Goal: Task Accomplishment & Management: Use online tool/utility

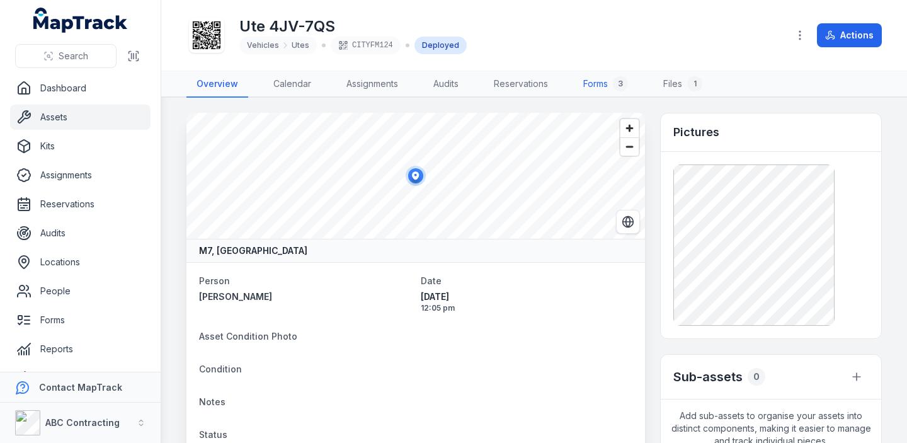
click at [603, 87] on link "Forms 3" at bounding box center [605, 84] width 65 height 26
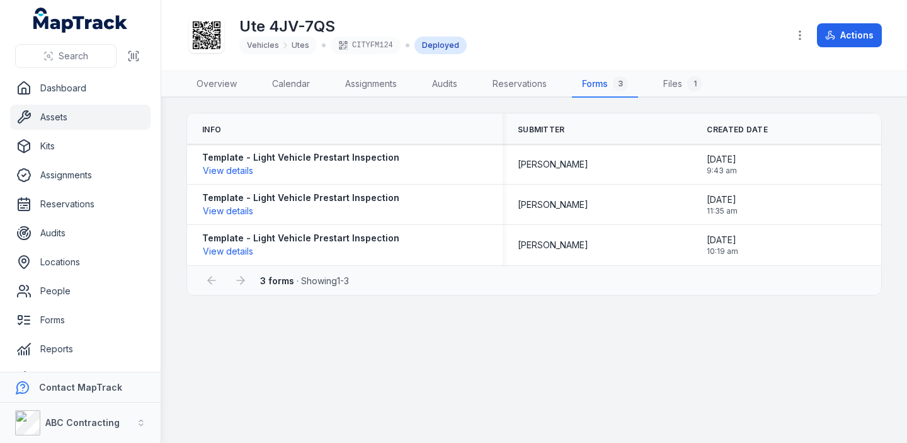
click at [83, 113] on link "Assets" at bounding box center [80, 117] width 140 height 25
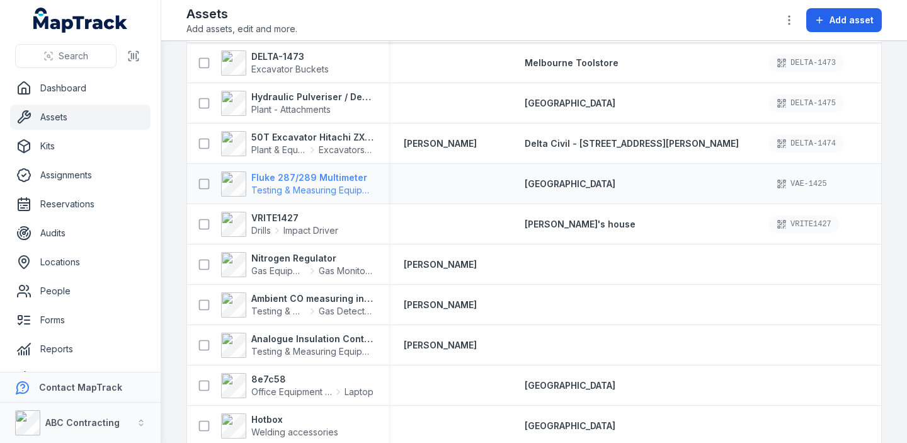
scroll to position [83, 0]
click at [278, 215] on strong "VRITE1427" at bounding box center [294, 217] width 87 height 13
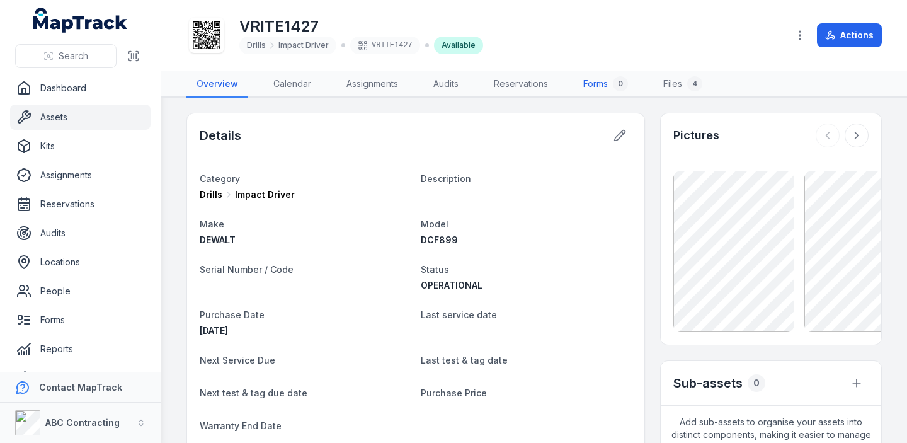
click at [584, 81] on link "Forms 0" at bounding box center [605, 84] width 65 height 26
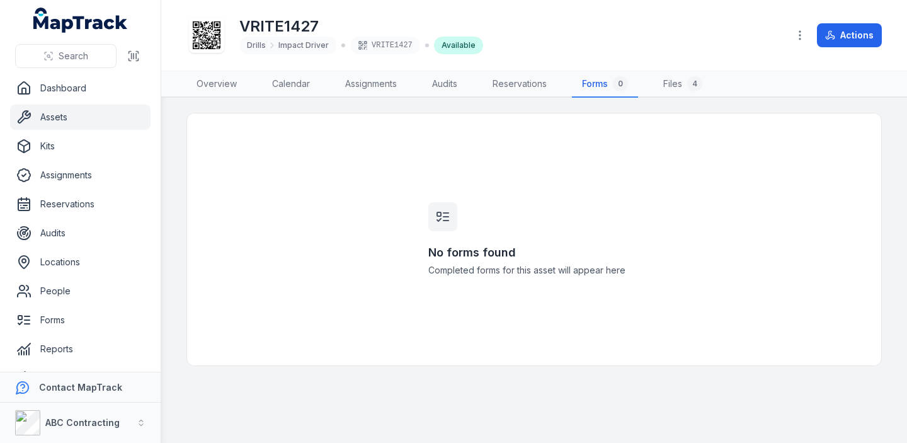
click at [94, 116] on link "Assets" at bounding box center [80, 117] width 140 height 25
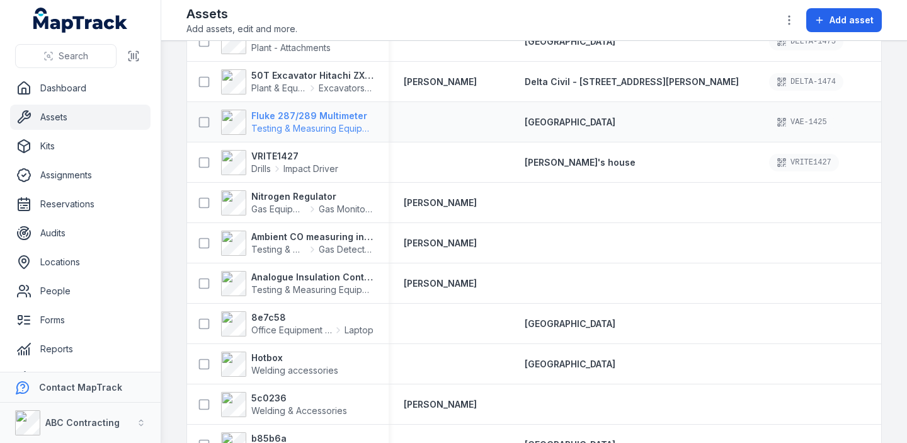
scroll to position [162, 0]
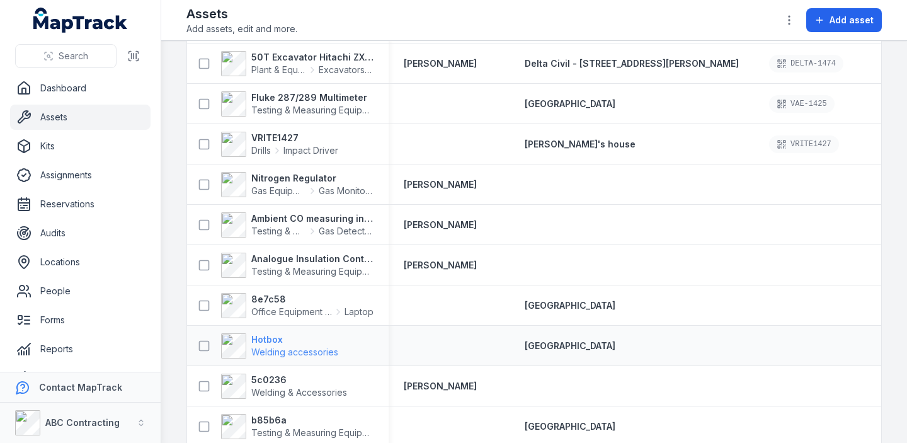
click at [271, 339] on strong "Hotbox" at bounding box center [294, 339] width 87 height 13
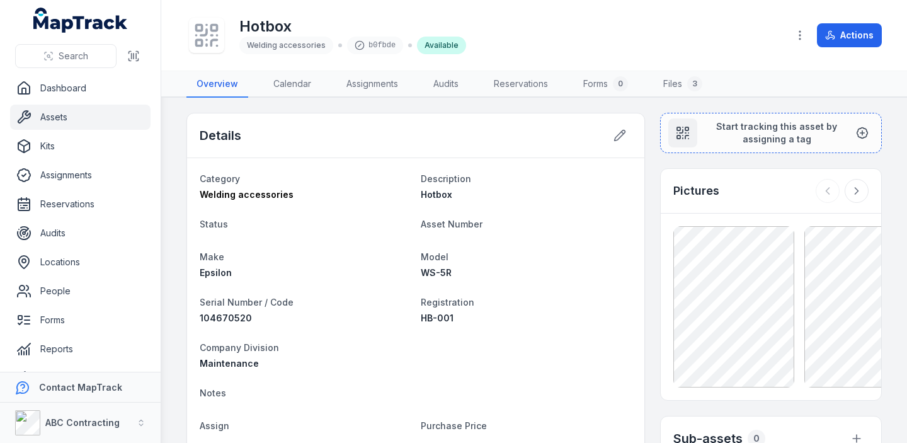
click at [84, 114] on link "Assets" at bounding box center [80, 117] width 140 height 25
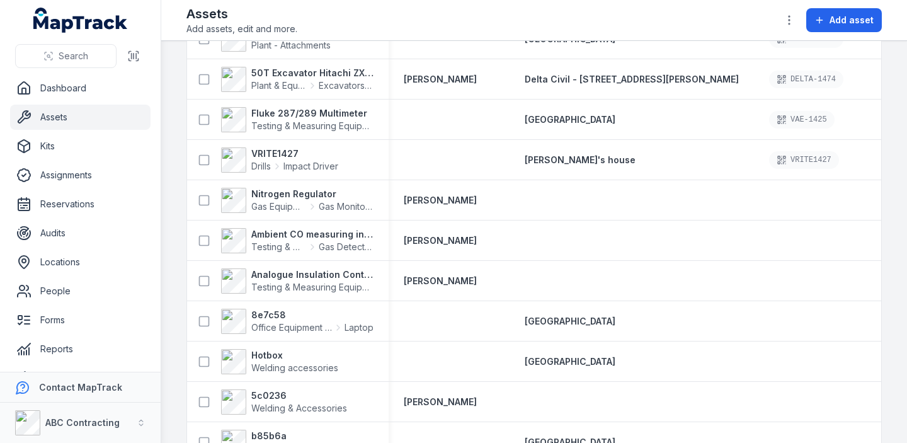
scroll to position [628, 0]
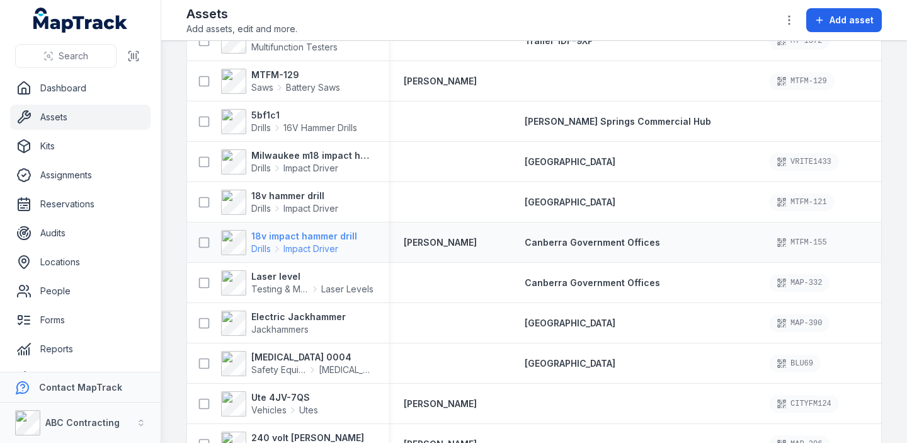
click at [298, 236] on strong "18v impact hammer drill" at bounding box center [304, 236] width 106 height 13
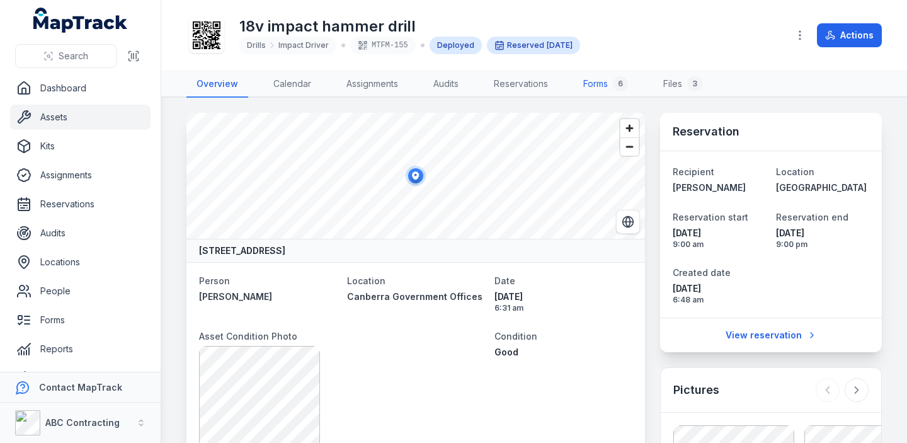
click at [597, 83] on link "Forms 6" at bounding box center [605, 84] width 65 height 26
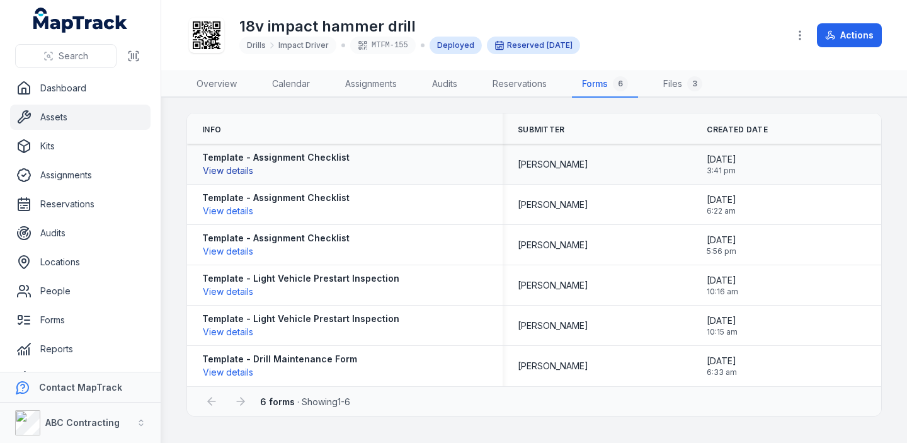
click at [242, 171] on button "View details" at bounding box center [228, 171] width 52 height 14
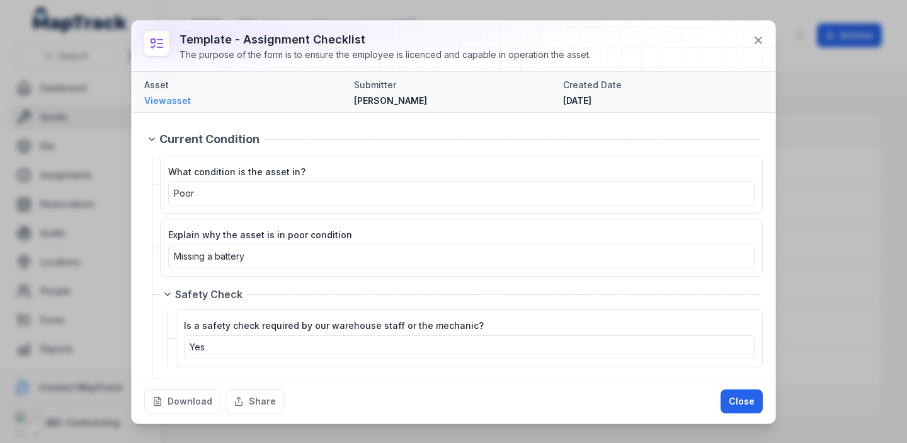
click at [178, 102] on link "View asset" at bounding box center [244, 100] width 200 height 13
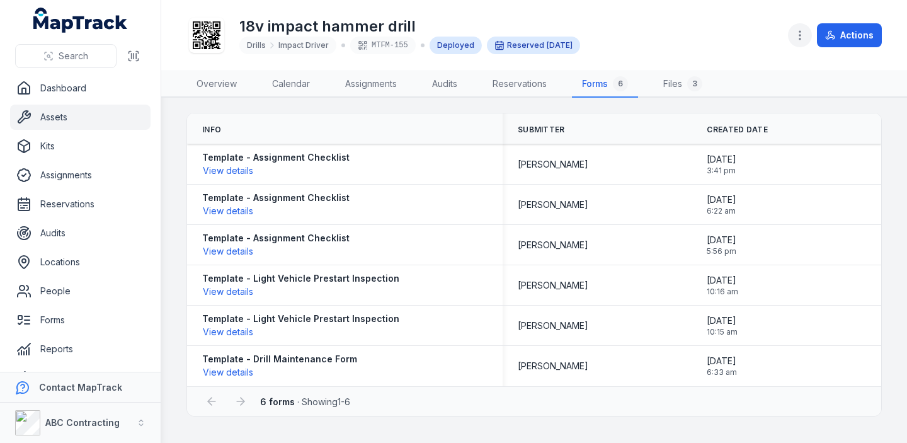
click at [798, 36] on icon "button" at bounding box center [799, 35] width 13 height 13
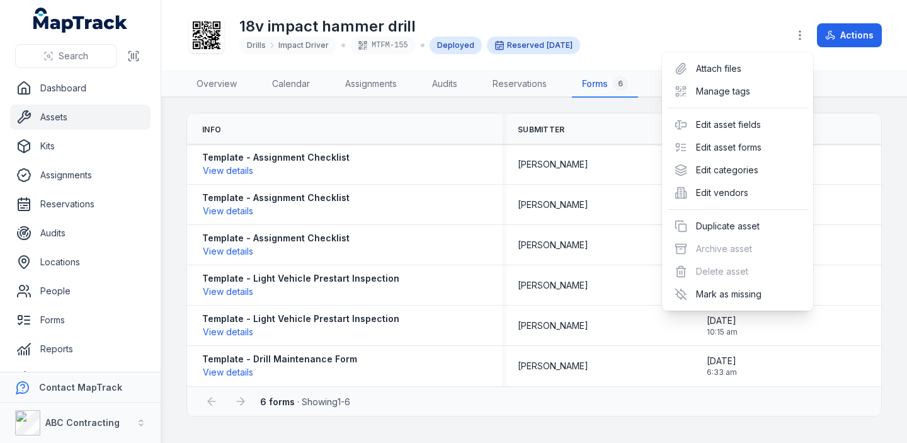
click at [890, 108] on div "Toggle Navigation 18v impact hammer drill Drills Impact Driver MTFM-155 Deploye…" at bounding box center [533, 221] width 745 height 443
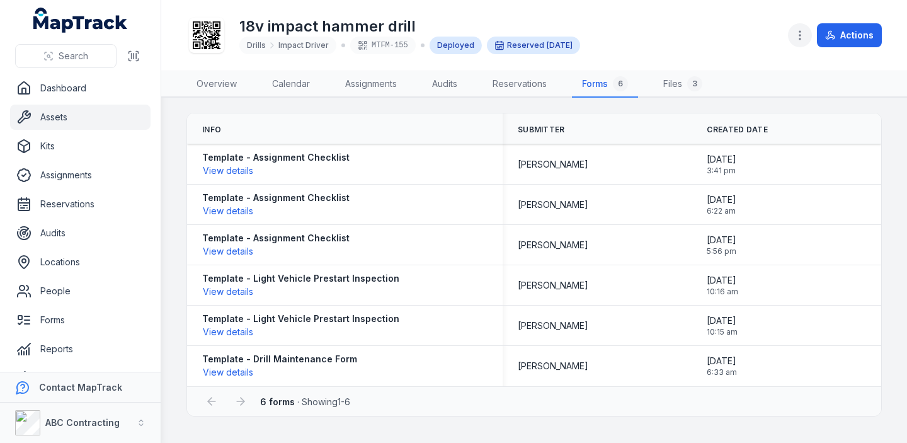
click at [805, 40] on icon "button" at bounding box center [799, 35] width 13 height 13
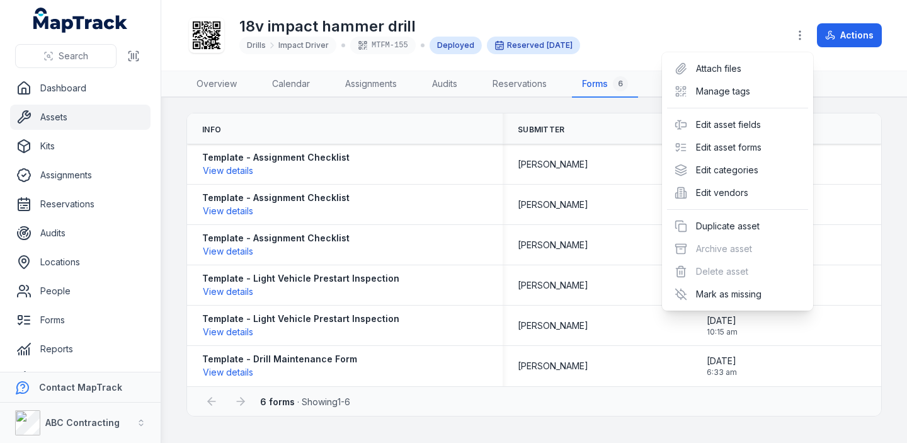
click at [884, 119] on div "Toggle Navigation 18v impact hammer drill Drills Impact Driver MTFM-155 Deploye…" at bounding box center [533, 221] width 745 height 443
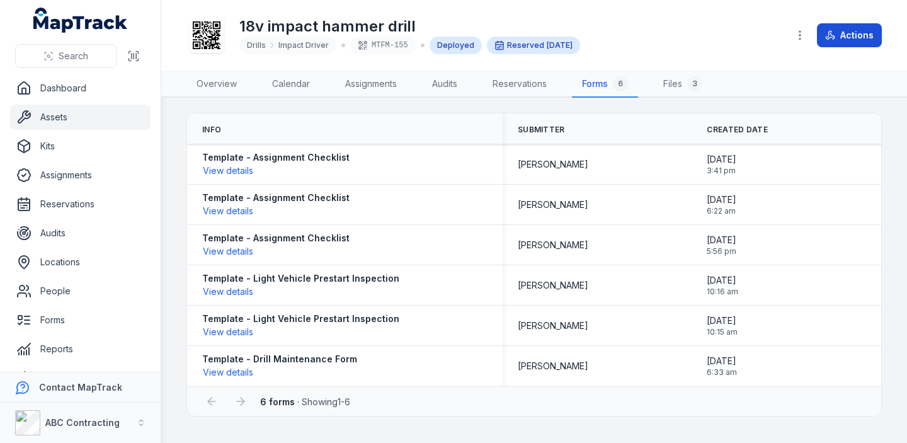
click at [830, 32] on icon at bounding box center [830, 35] width 10 height 10
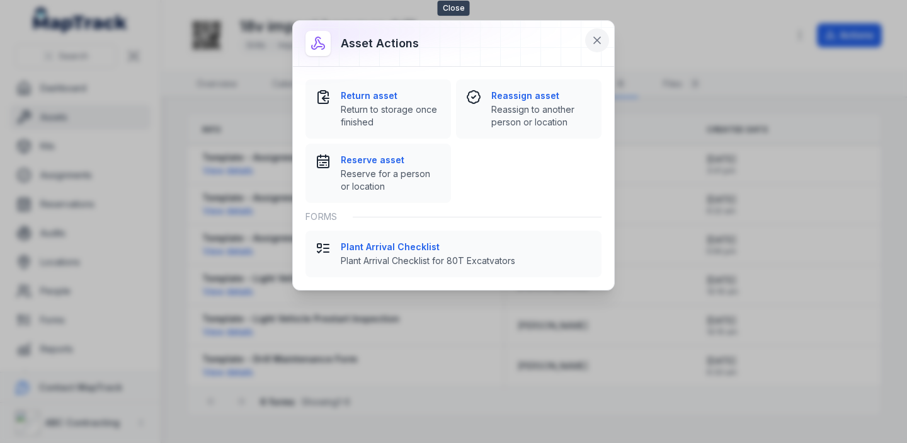
click at [598, 38] on icon at bounding box center [597, 40] width 6 height 6
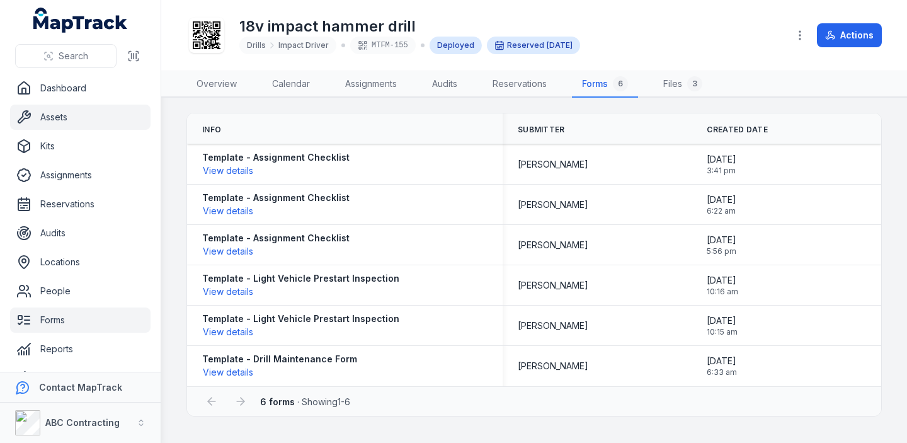
click at [62, 315] on link "Forms" at bounding box center [80, 319] width 140 height 25
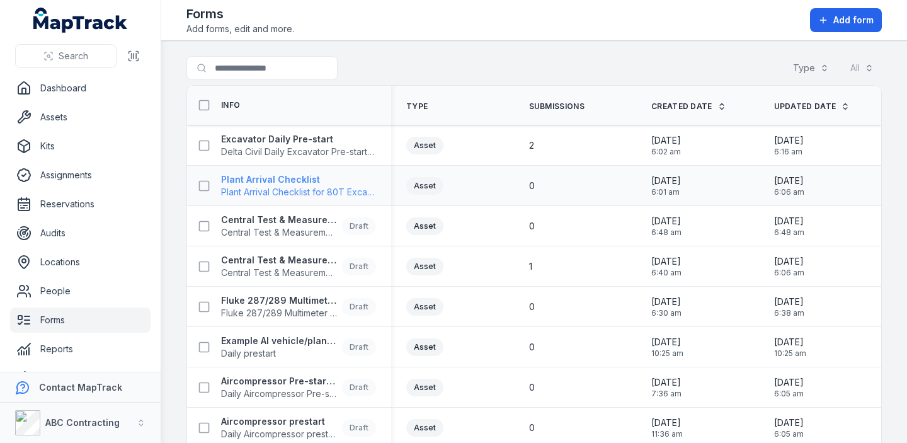
click at [268, 178] on strong "Plant Arrival Checklist" at bounding box center [298, 179] width 155 height 13
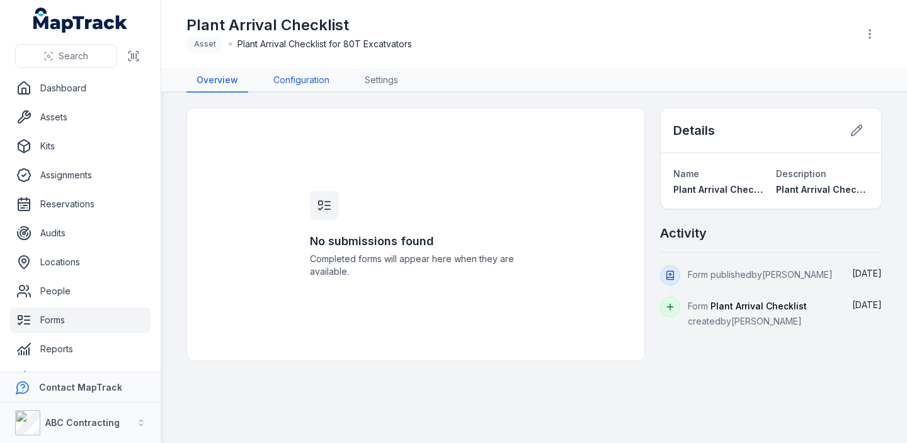
click at [287, 77] on link "Configuration" at bounding box center [301, 81] width 76 height 24
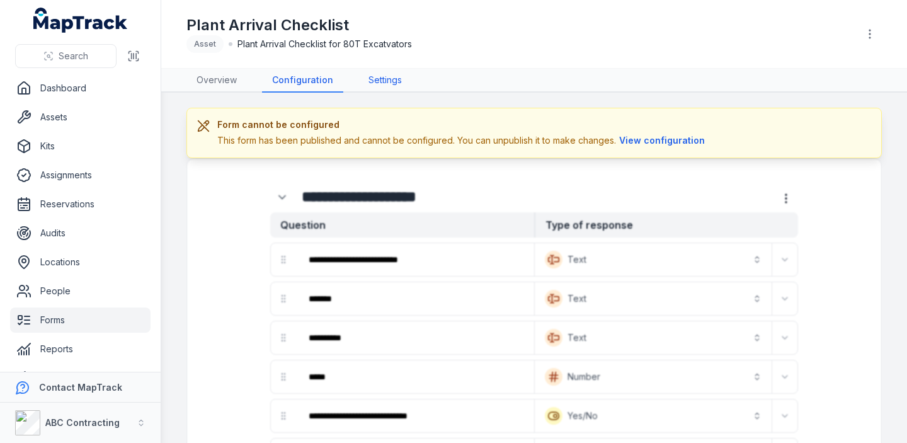
click at [394, 73] on link "Settings" at bounding box center [385, 81] width 54 height 24
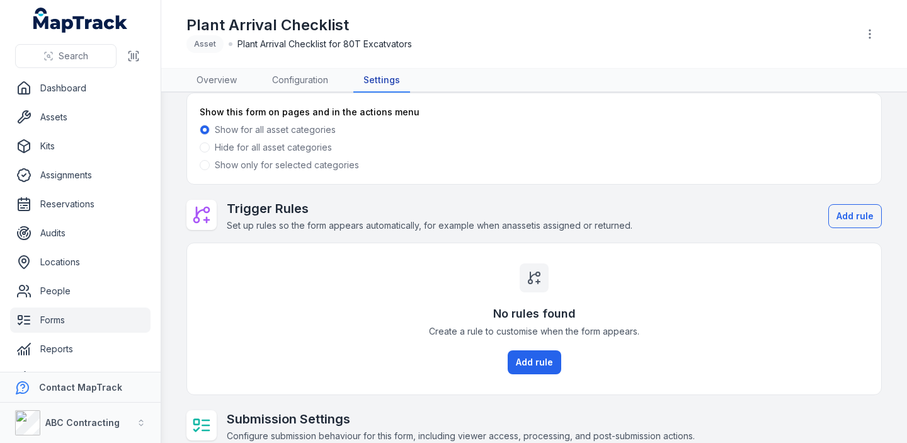
scroll to position [174, 0]
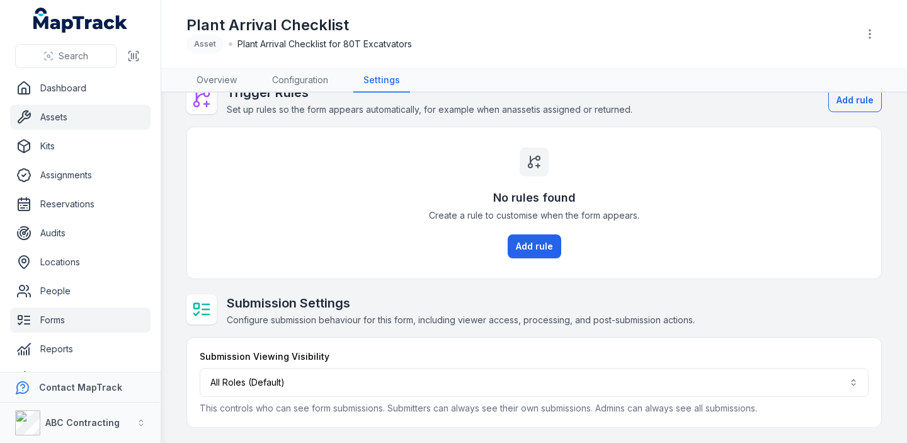
click at [61, 114] on link "Assets" at bounding box center [80, 117] width 140 height 25
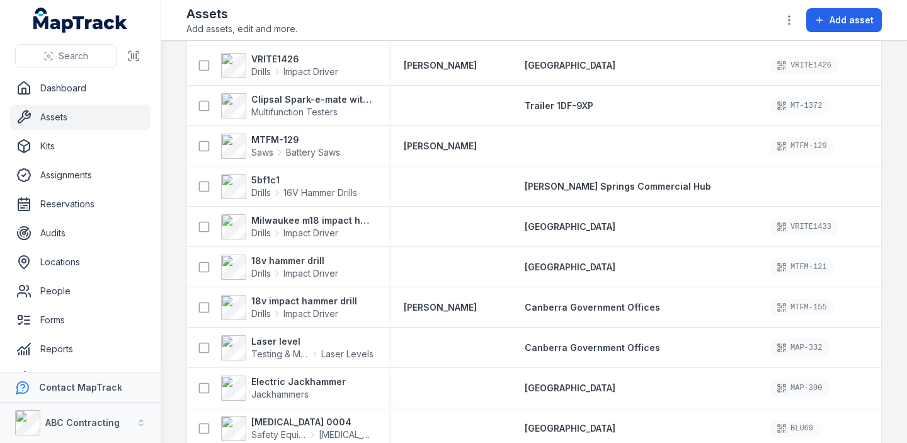
scroll to position [555, 0]
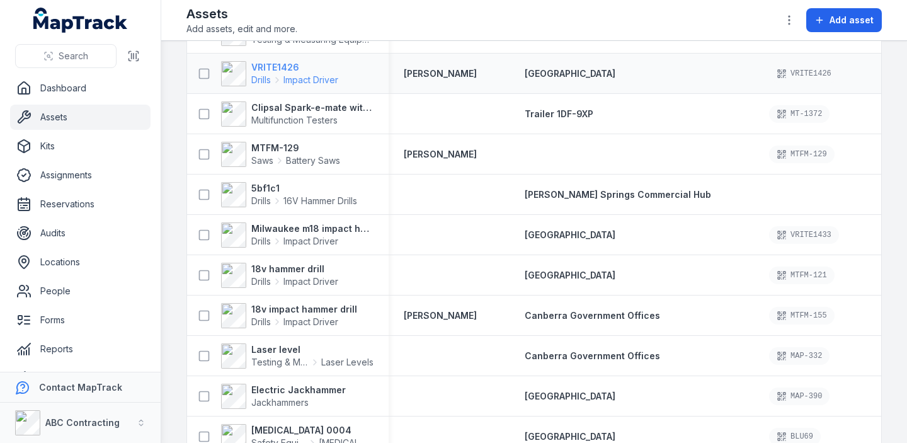
click at [267, 64] on strong "VRITE1426" at bounding box center [294, 67] width 87 height 13
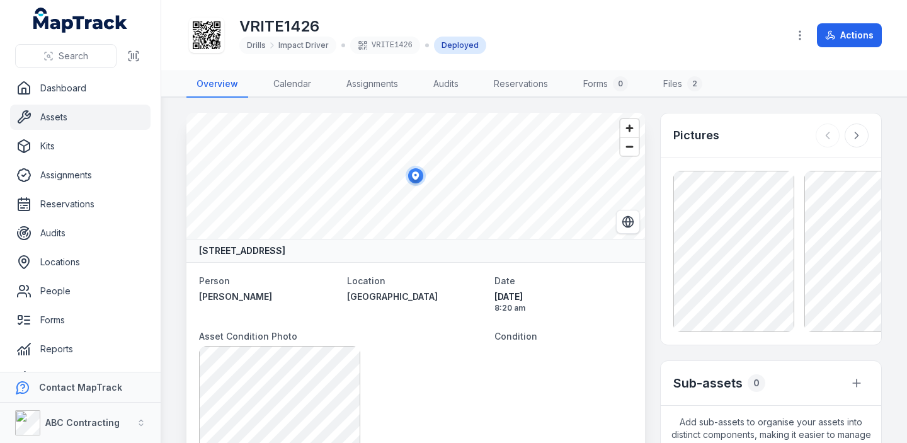
click at [97, 115] on link "Assets" at bounding box center [80, 117] width 140 height 25
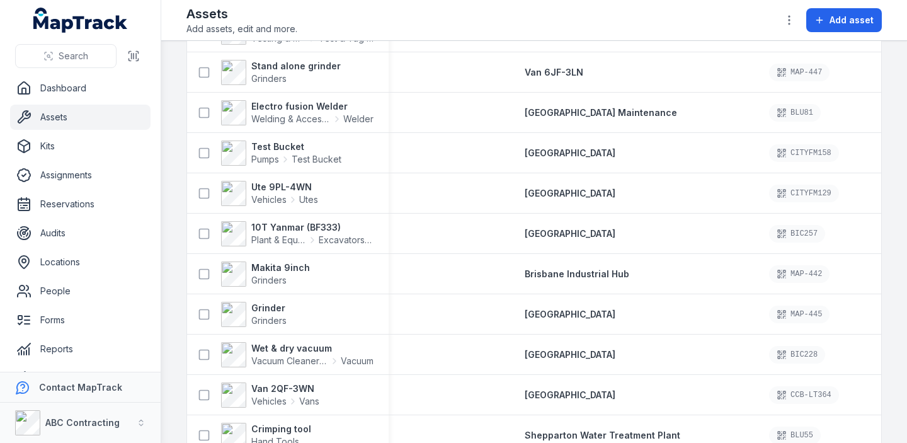
scroll to position [1363, 0]
click at [283, 227] on strong "10T Yanmar (BF333)" at bounding box center [312, 226] width 122 height 13
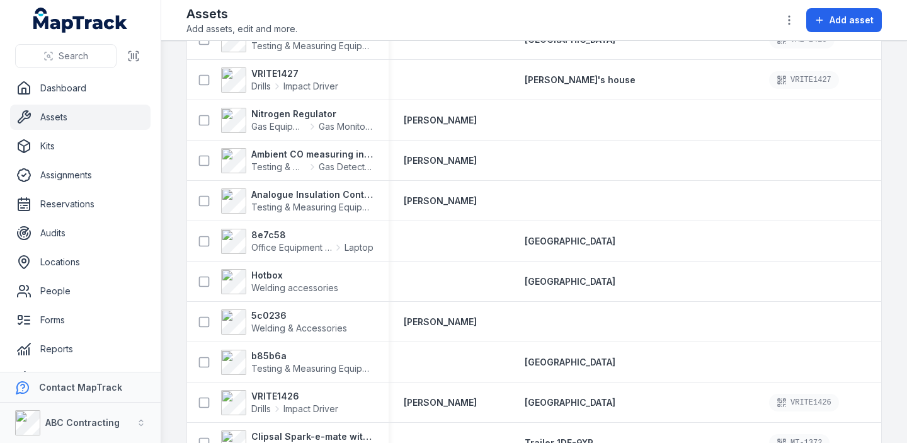
scroll to position [1465, 0]
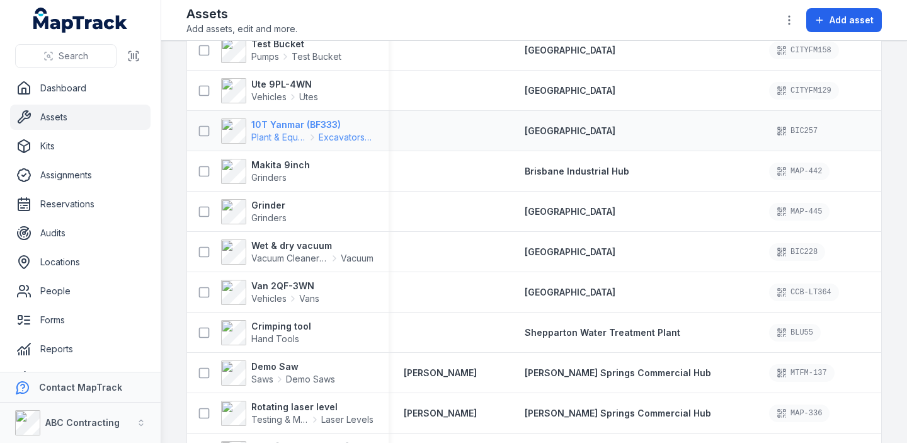
click at [280, 120] on strong "10T Yanmar (BF333)" at bounding box center [312, 124] width 122 height 13
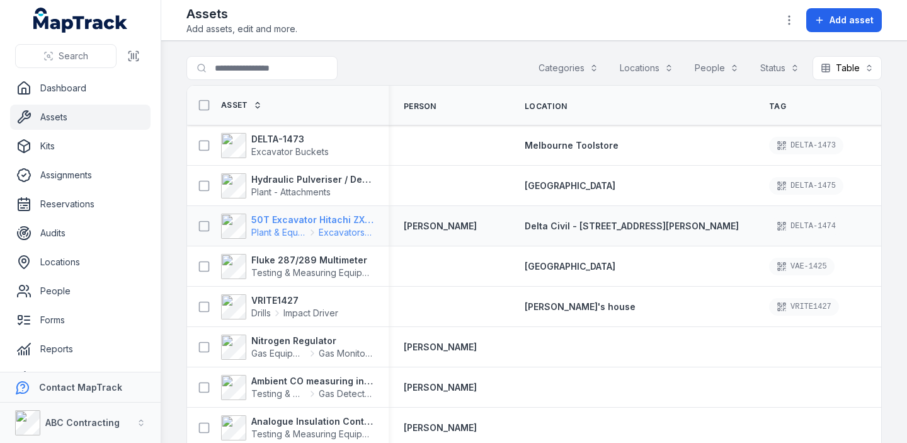
scroll to position [392, 0]
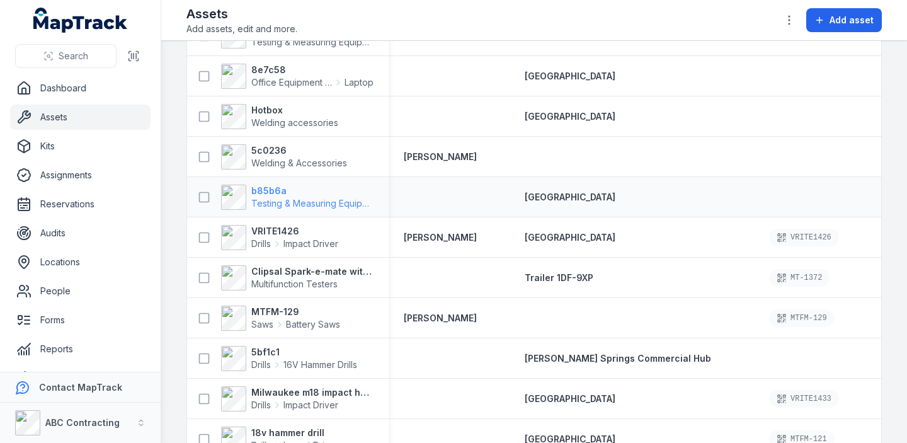
click at [267, 190] on strong "b85b6a" at bounding box center [312, 190] width 122 height 13
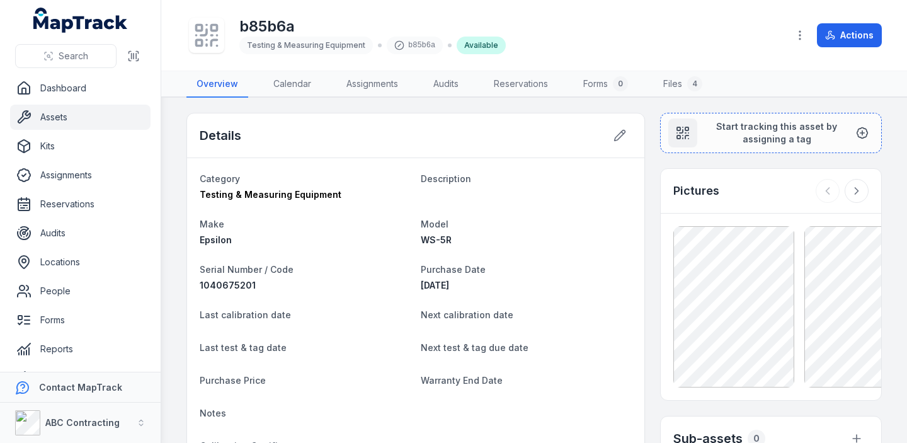
click at [93, 118] on link "Assets" at bounding box center [80, 117] width 140 height 25
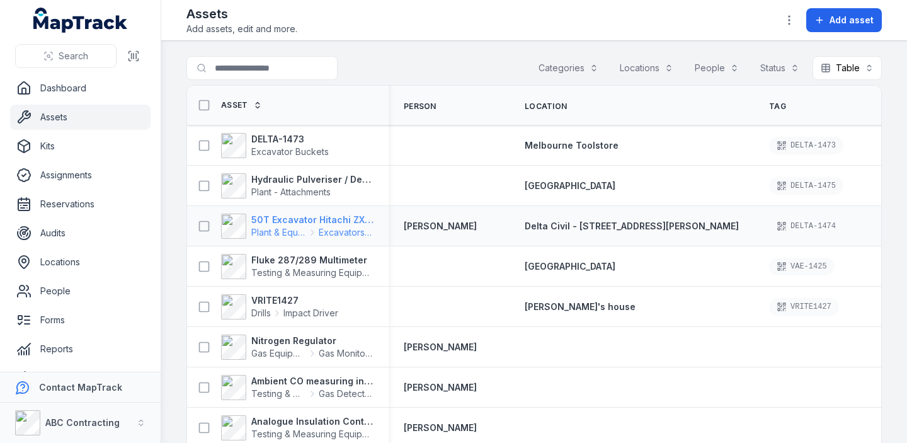
click at [298, 218] on strong "50T Excavator Hitachi ZX350" at bounding box center [312, 219] width 122 height 13
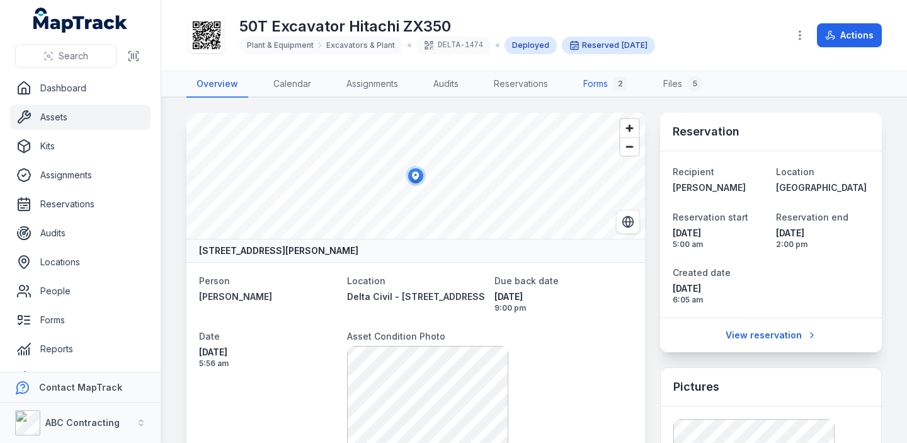
click at [603, 81] on link "Forms 2" at bounding box center [605, 84] width 65 height 26
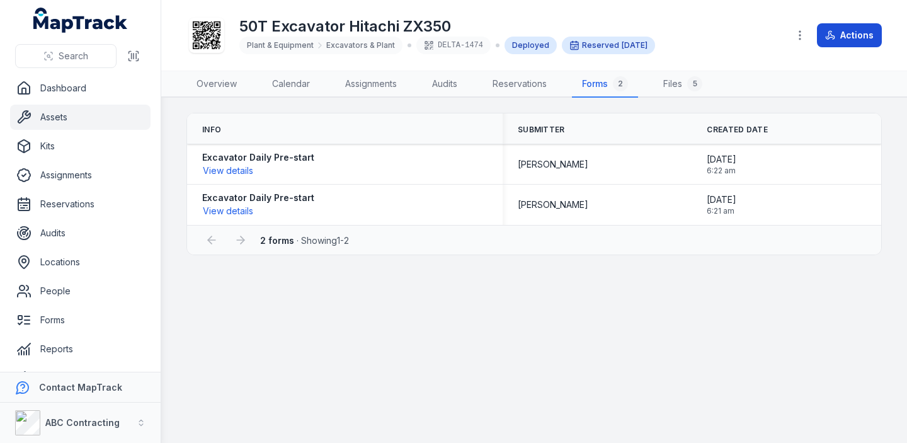
click at [827, 35] on icon at bounding box center [830, 35] width 10 height 10
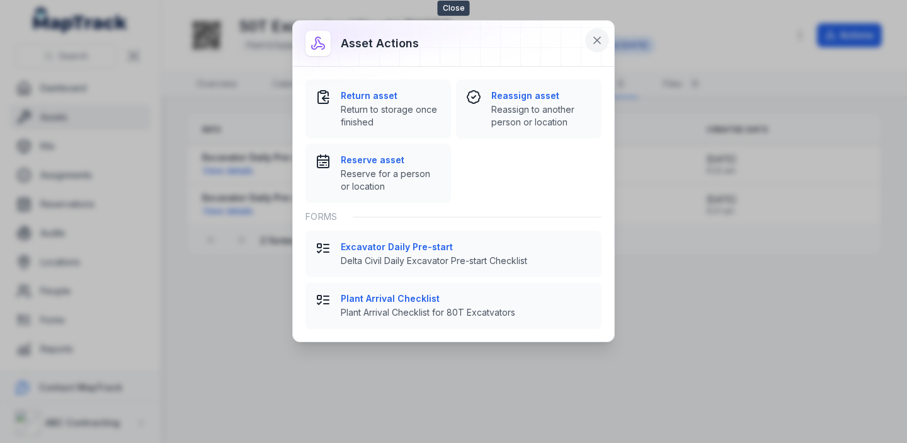
click at [597, 40] on icon at bounding box center [597, 40] width 6 height 6
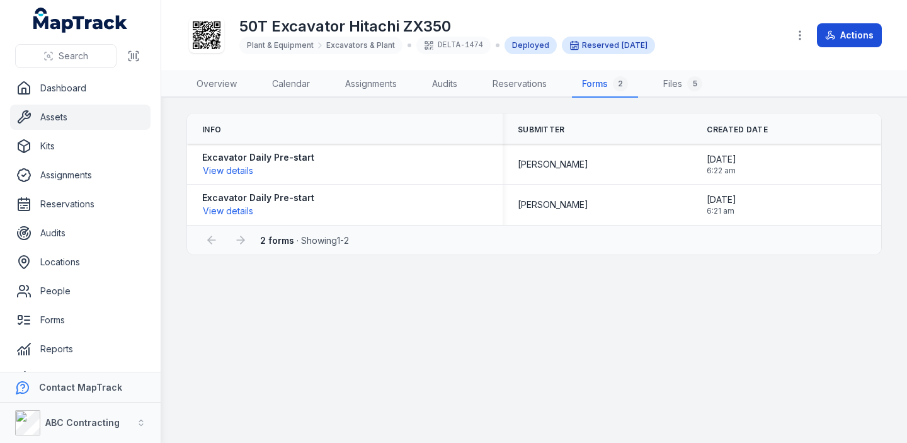
click at [829, 25] on button "Actions" at bounding box center [849, 35] width 65 height 24
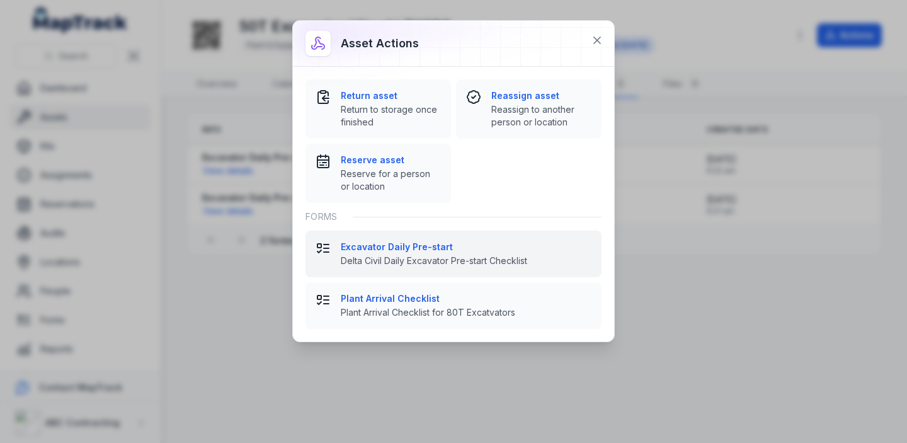
click at [389, 244] on strong "Excavator Daily Pre-start" at bounding box center [466, 247] width 251 height 13
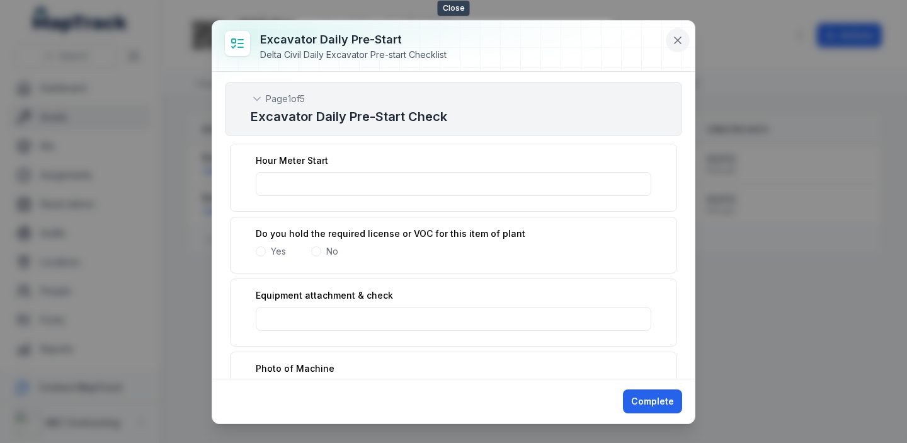
click at [673, 44] on icon at bounding box center [677, 40] width 13 height 13
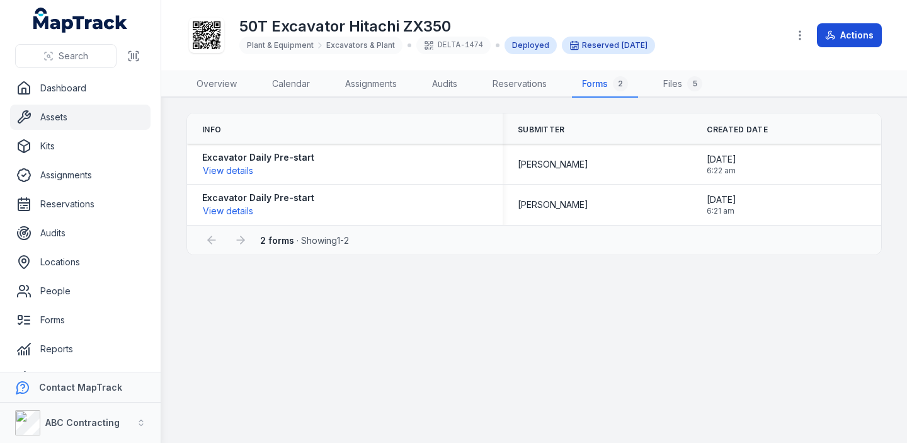
click at [846, 26] on button "Actions" at bounding box center [849, 35] width 65 height 24
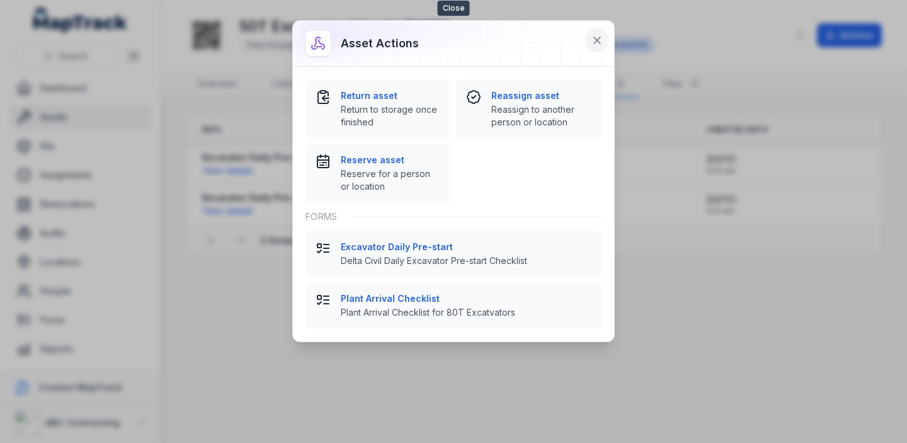
click at [599, 41] on icon at bounding box center [597, 40] width 13 height 13
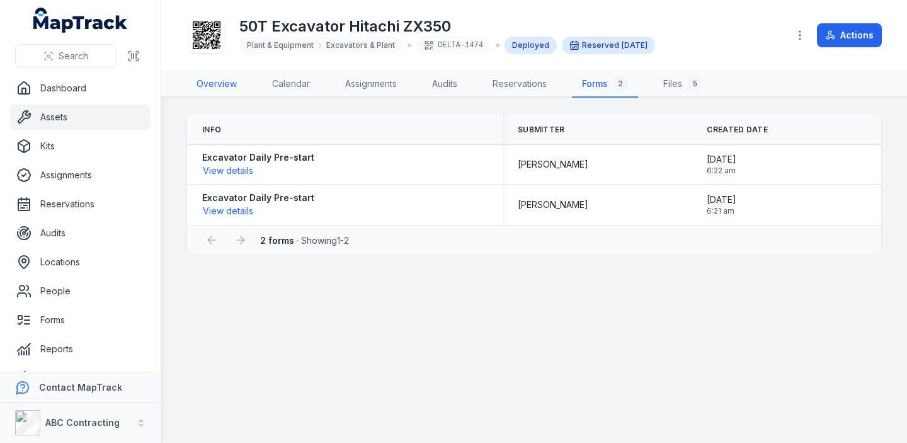
click at [219, 87] on link "Overview" at bounding box center [216, 84] width 60 height 26
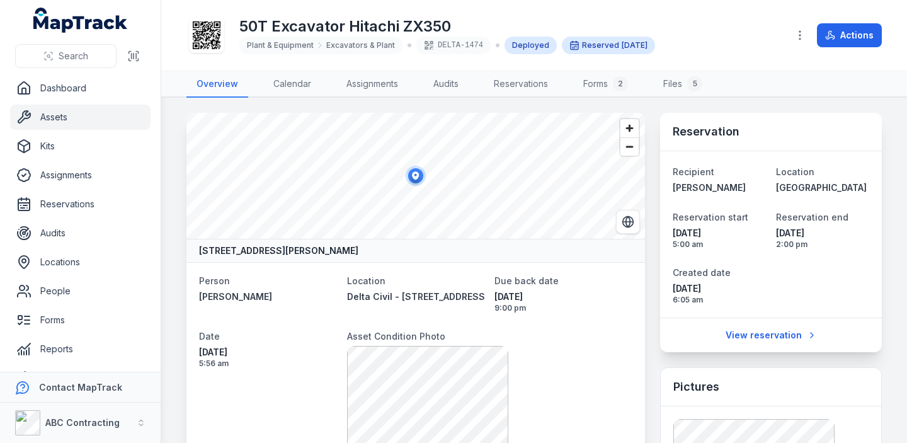
click at [894, 109] on main "[STREET_ADDRESS][PERSON_NAME] Person [PERSON_NAME] Location Delta Civil - [STRE…" at bounding box center [533, 270] width 745 height 345
click at [897, 116] on main "[STREET_ADDRESS][PERSON_NAME] Person [PERSON_NAME] Location Delta Civil - [STRE…" at bounding box center [533, 270] width 745 height 345
